Goal: Information Seeking & Learning: Check status

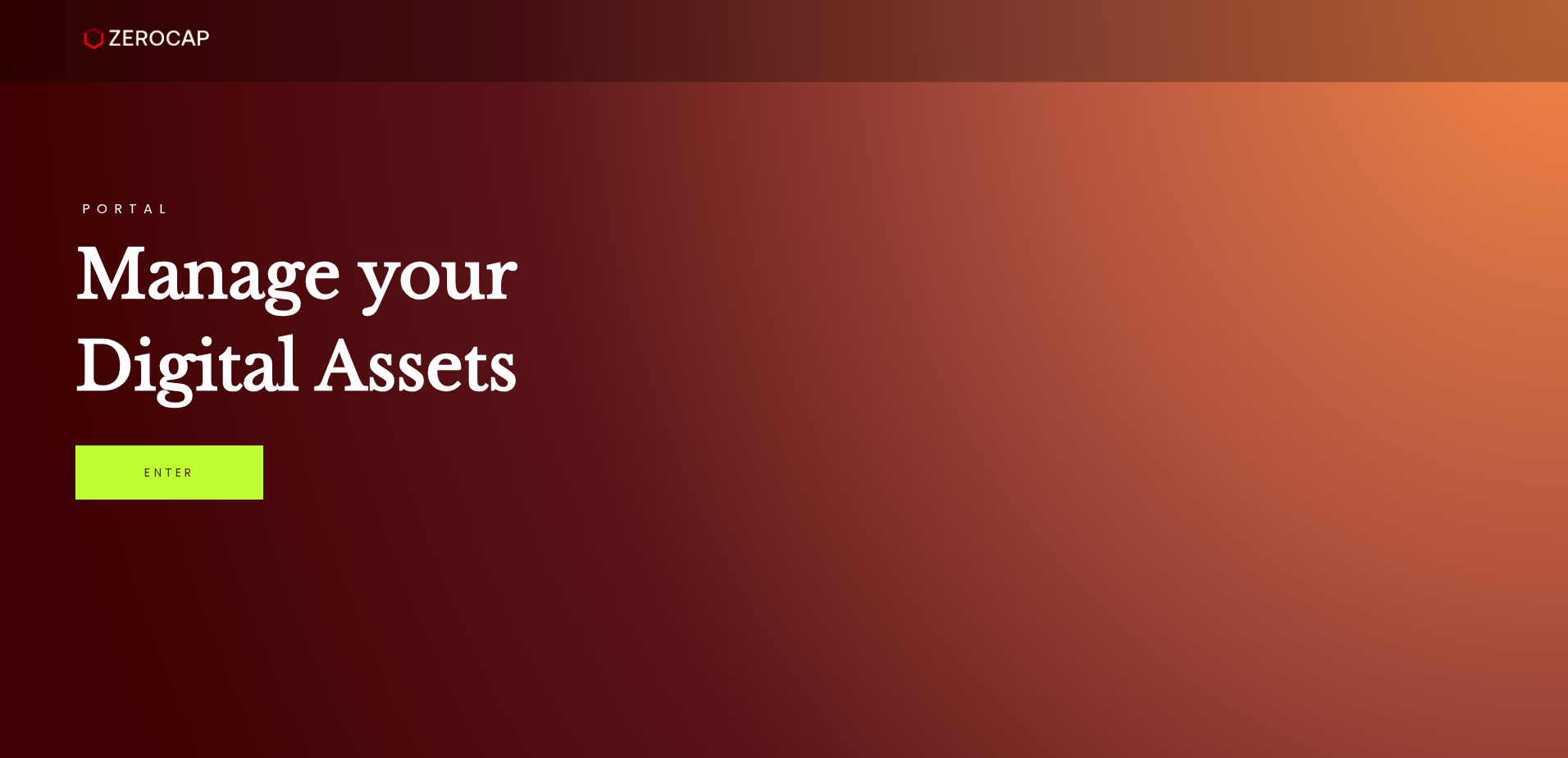
click at [195, 466] on link "Enter" at bounding box center [169, 472] width 188 height 54
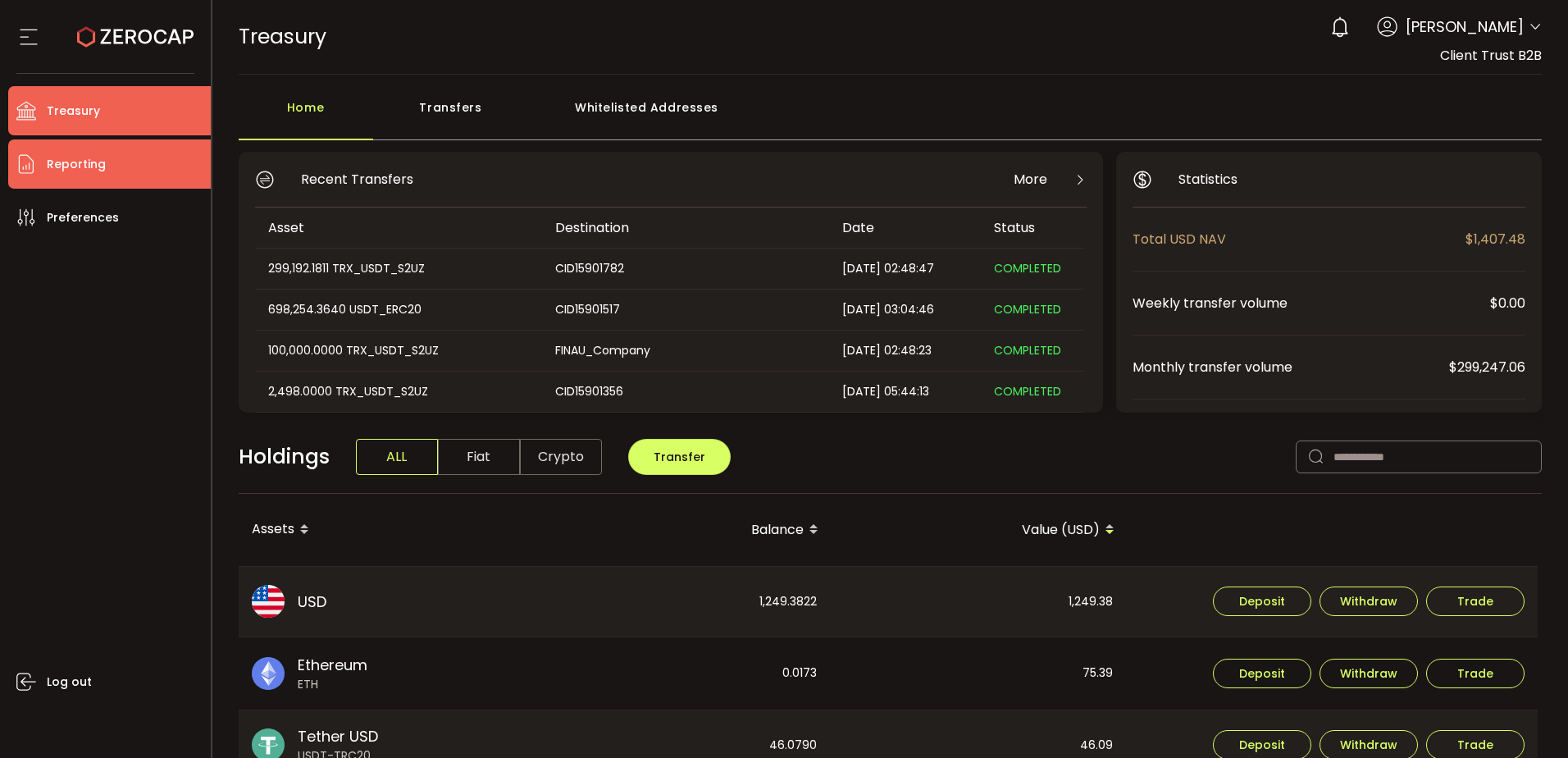
click at [153, 162] on li "Reporting" at bounding box center [110, 164] width 202 height 49
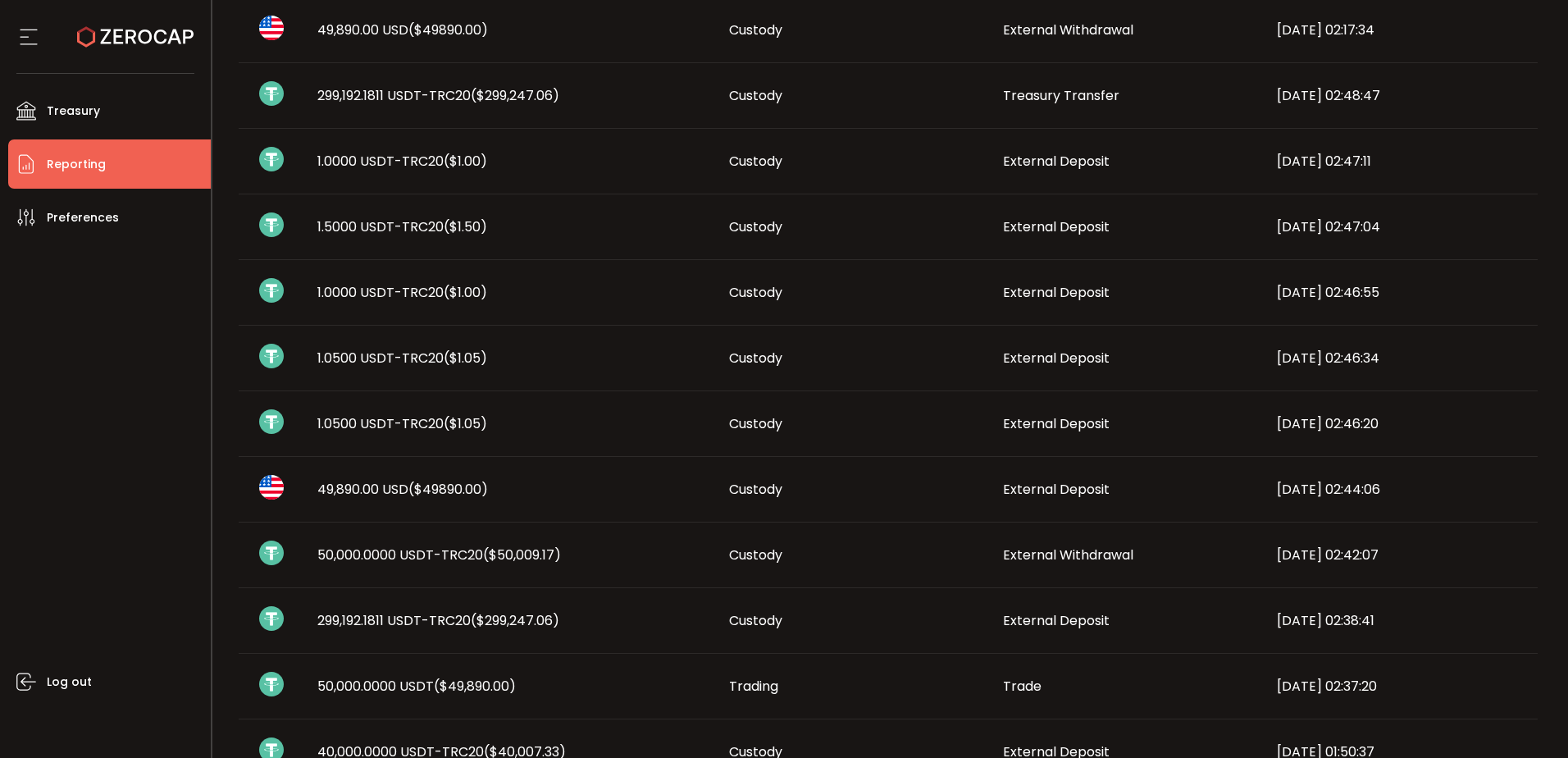
scroll to position [246, 0]
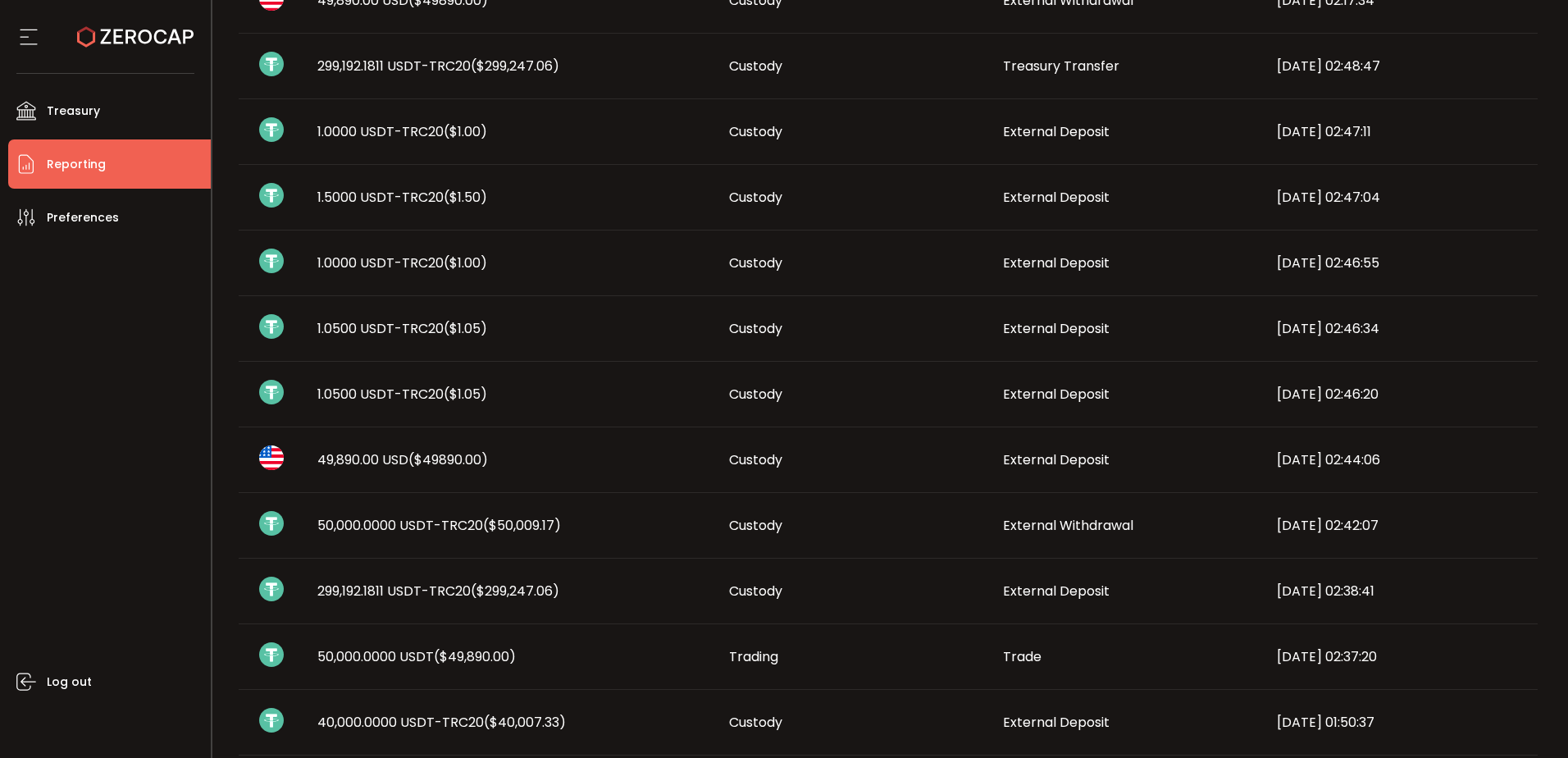
click at [431, 654] on span "50,000.0000 USDT ($49,890.00)" at bounding box center [416, 656] width 198 height 19
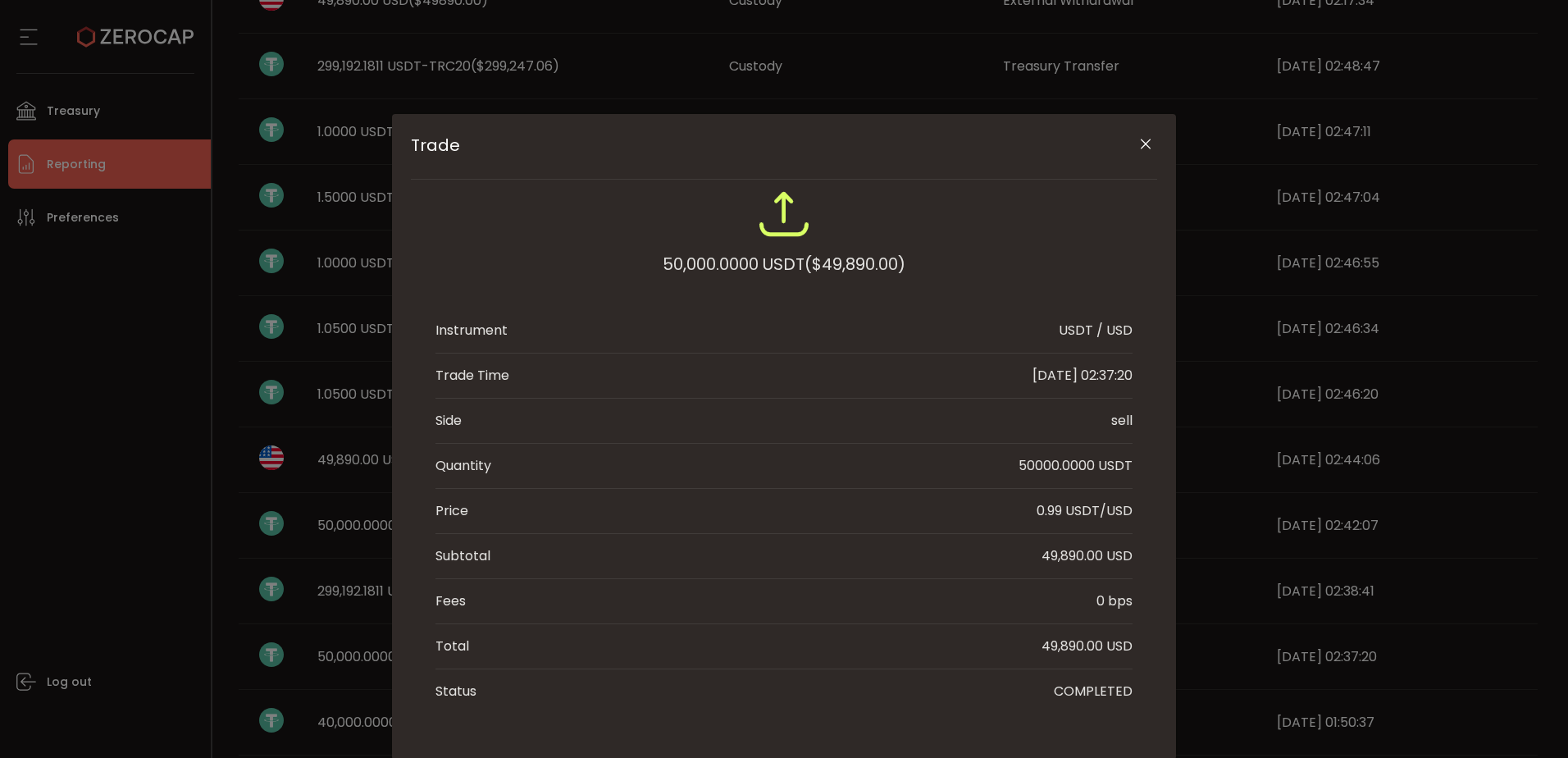
click at [1150, 141] on button "Close" at bounding box center [1145, 144] width 28 height 28
